Goal: Task Accomplishment & Management: Use online tool/utility

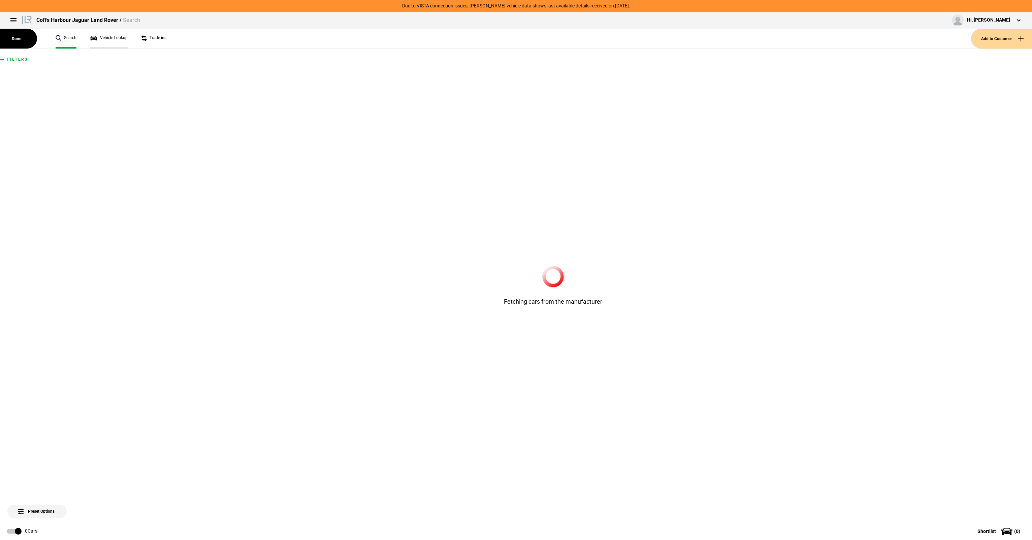
click at [109, 37] on link "Vehicle Lookup" at bounding box center [109, 39] width 38 height 20
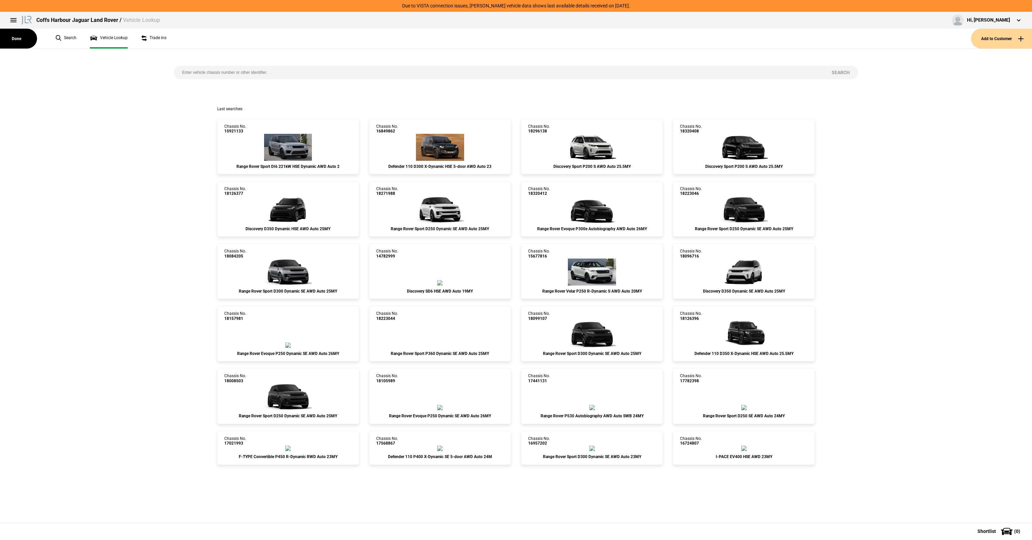
click at [211, 78] on input "search" at bounding box center [499, 72] width 650 height 13
paste input "SALEA7AW9R2272393"
type input "SALEA7AW9R2272393"
click at [872, 60] on div "SALEA7AW9R2272393 Search" at bounding box center [516, 77] width 1043 height 57
click at [842, 79] on button "Search" at bounding box center [840, 72] width 35 height 13
